Goal: Navigation & Orientation: Find specific page/section

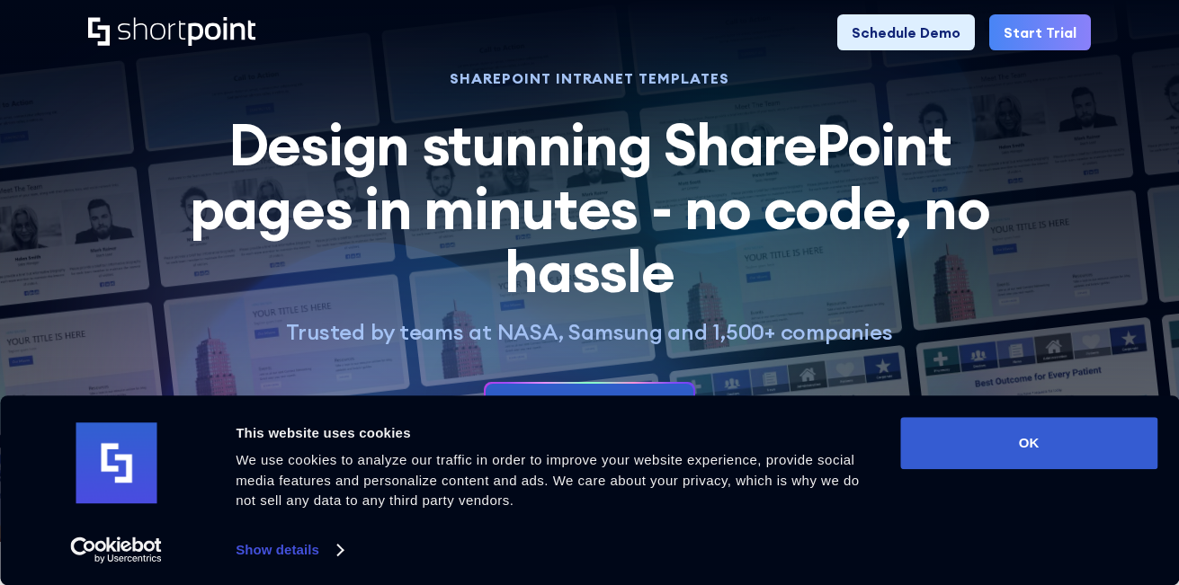
click at [1035, 441] on button "OK" at bounding box center [1028, 443] width 257 height 52
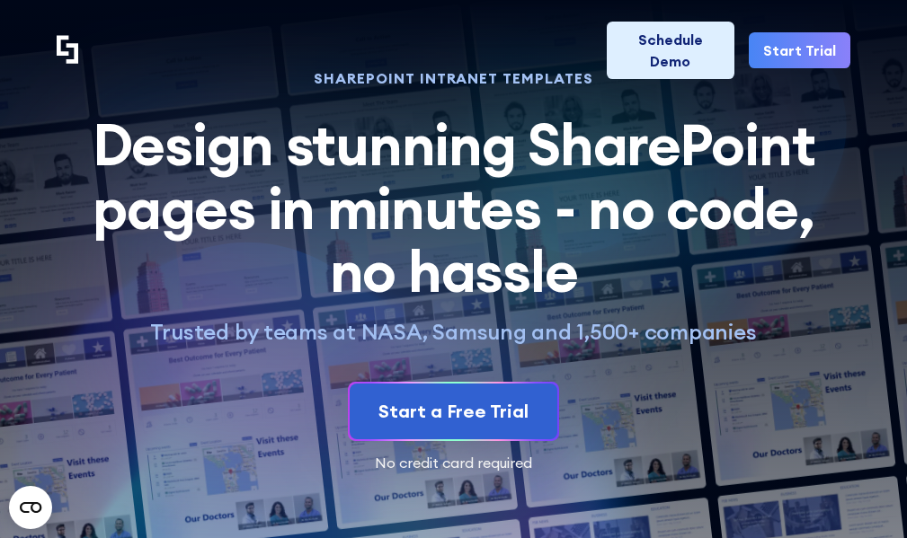
click at [449, 50] on nav "Product works with SharePoint Microsoft Teams SAP Explore Templates Elements In…" at bounding box center [473, 50] width 753 height 72
